Goal: Information Seeking & Learning: Learn about a topic

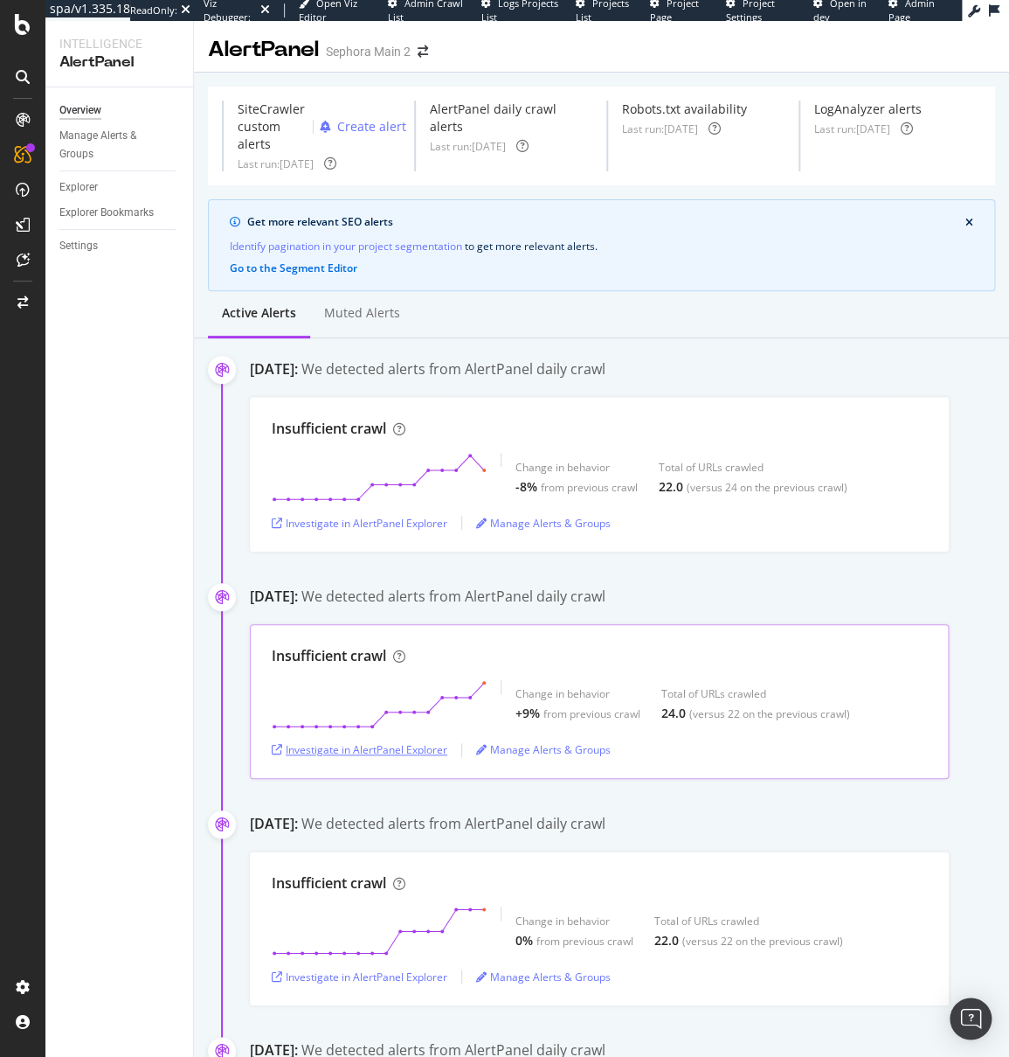
click at [418, 754] on div "Investigate in AlertPanel Explorer" at bounding box center [360, 749] width 176 height 15
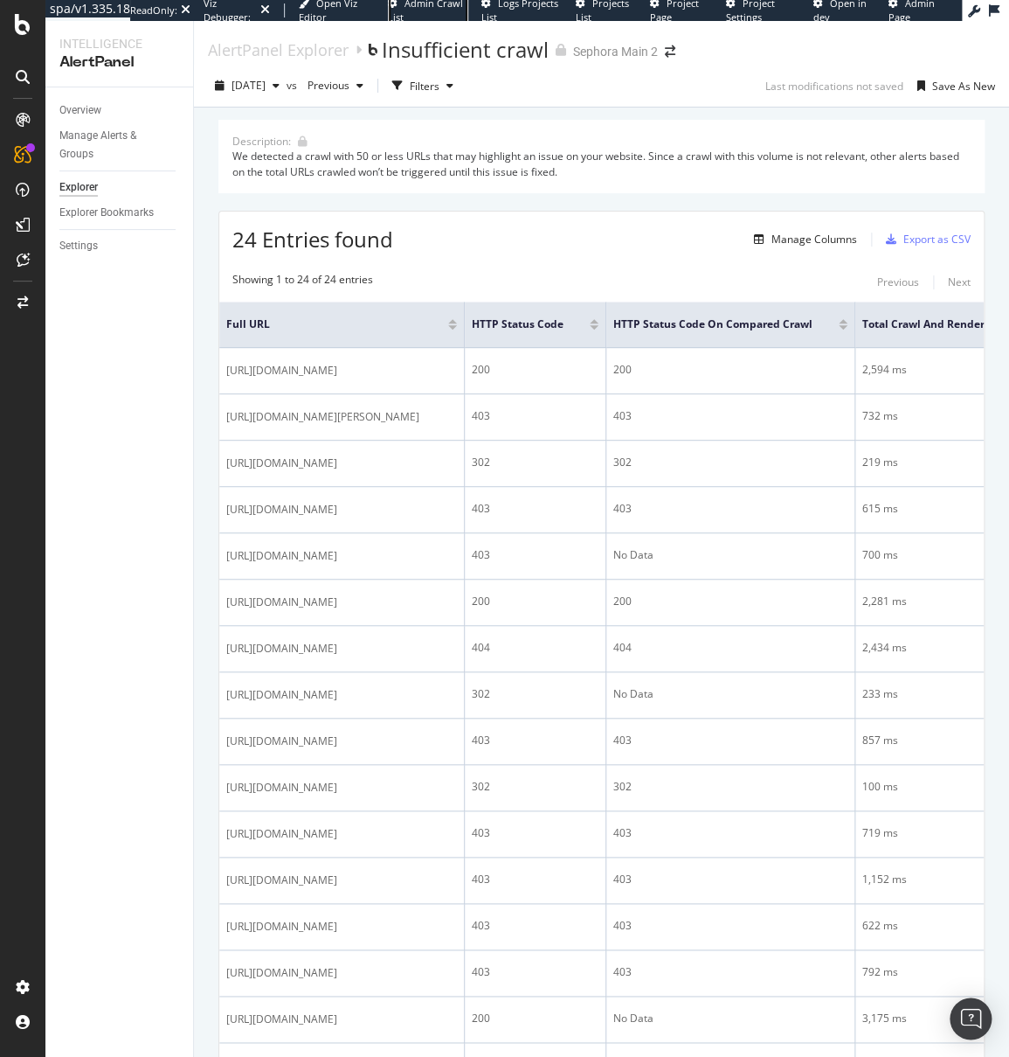
click at [407, 4] on span "Admin Crawl List" at bounding box center [425, 10] width 75 height 27
